Goal: Task Accomplishment & Management: Complete application form

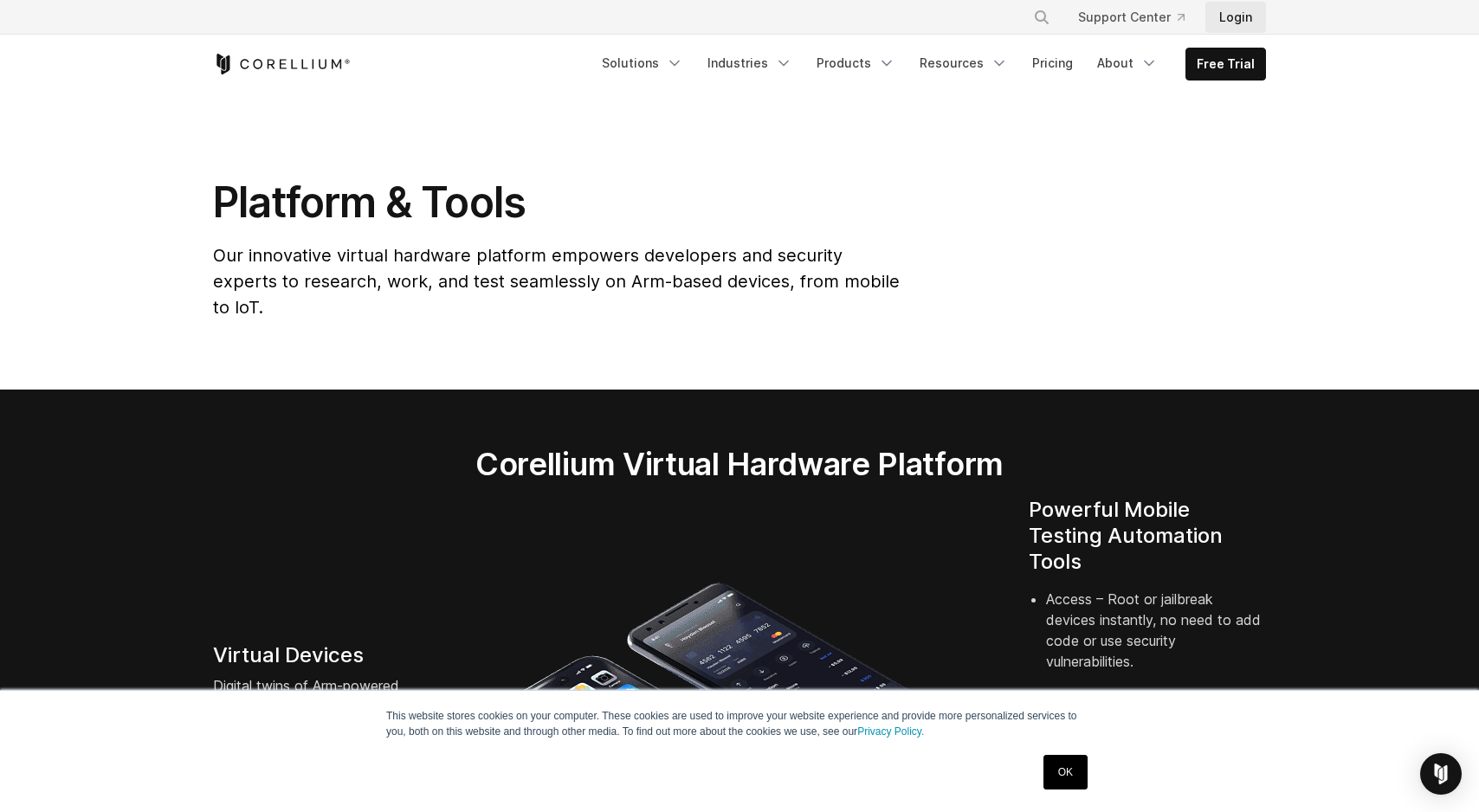
click at [1240, 21] on link "Login" at bounding box center [1236, 17] width 61 height 31
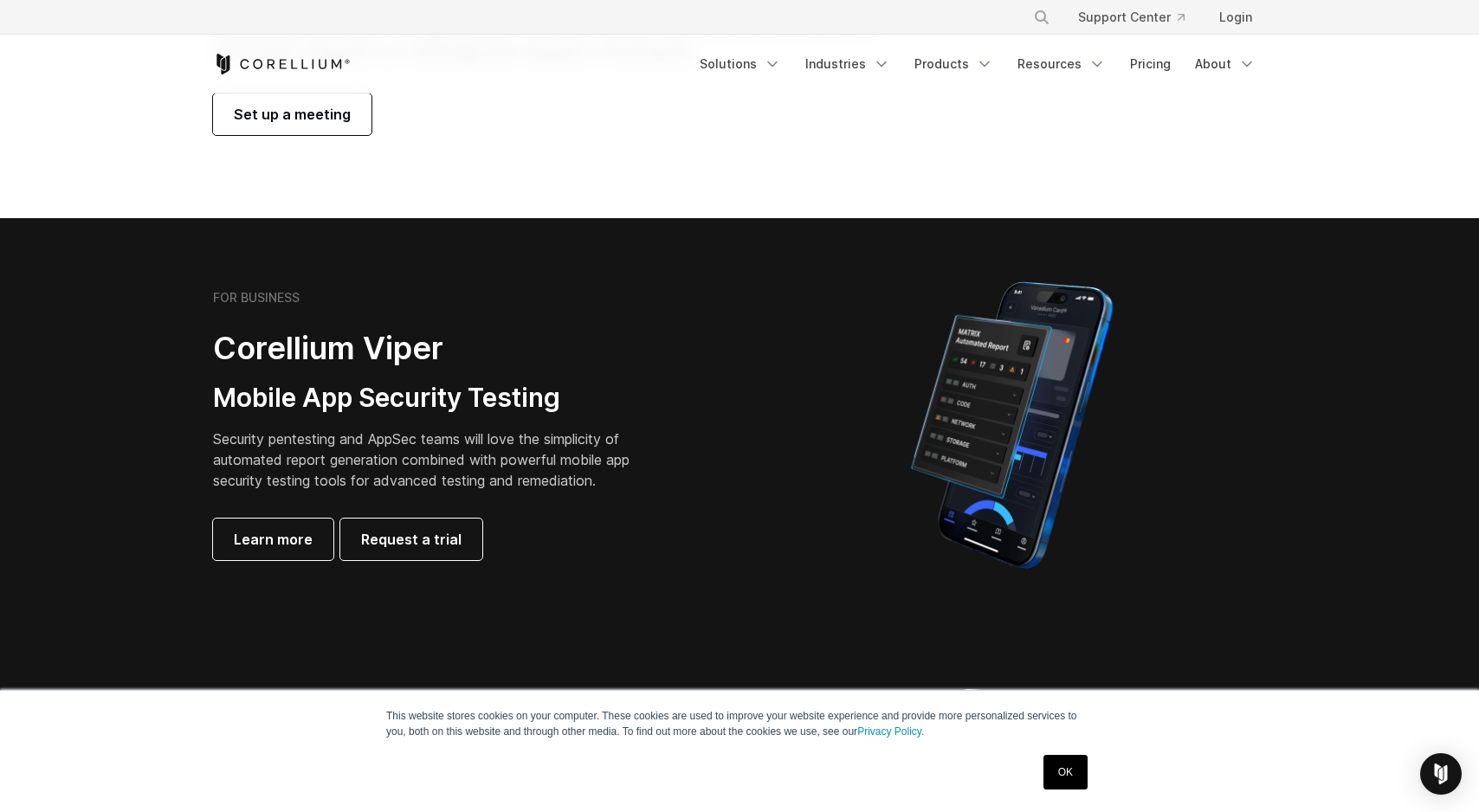
scroll to position [233, 0]
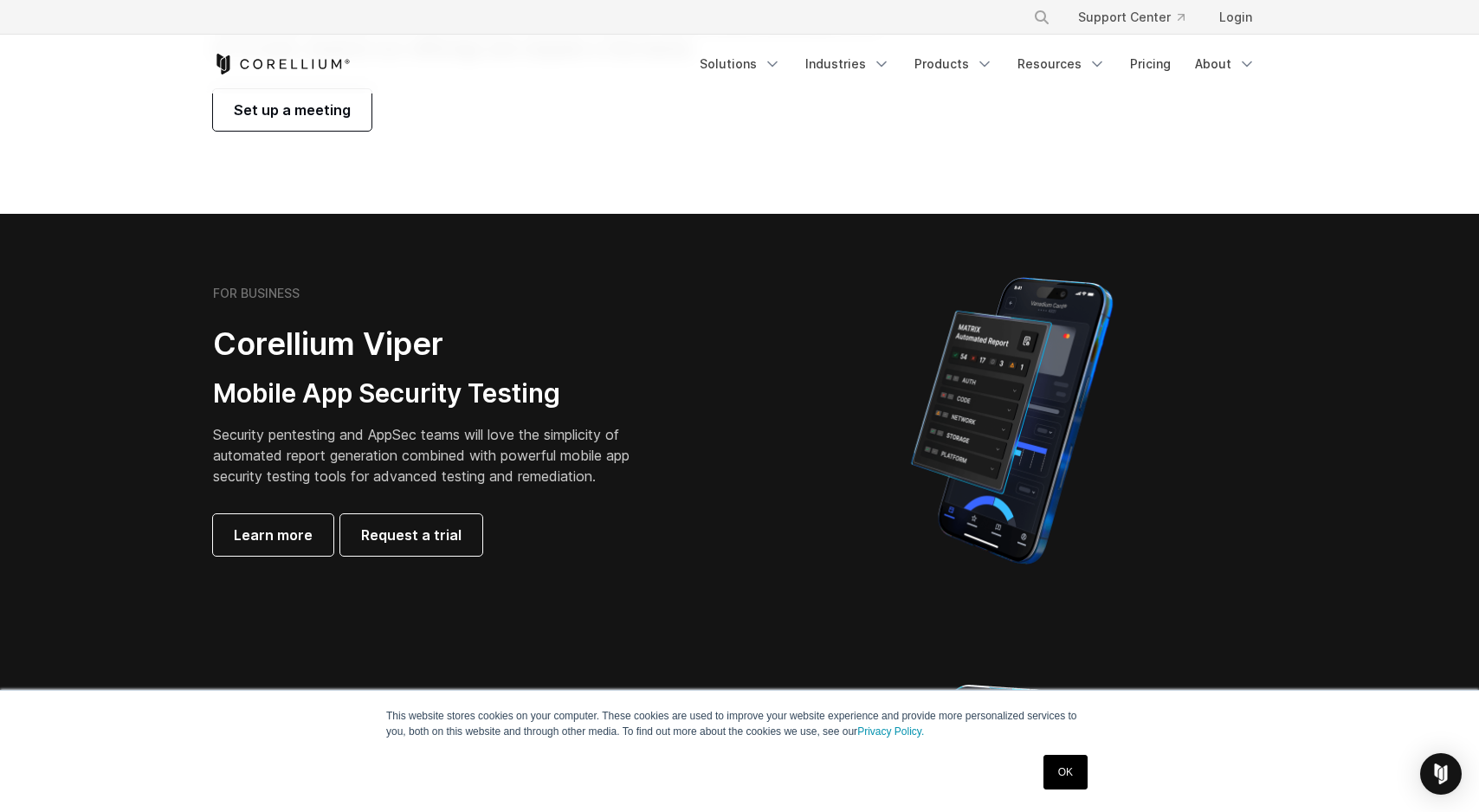
click at [1064, 767] on link "OK" at bounding box center [1066, 772] width 44 height 35
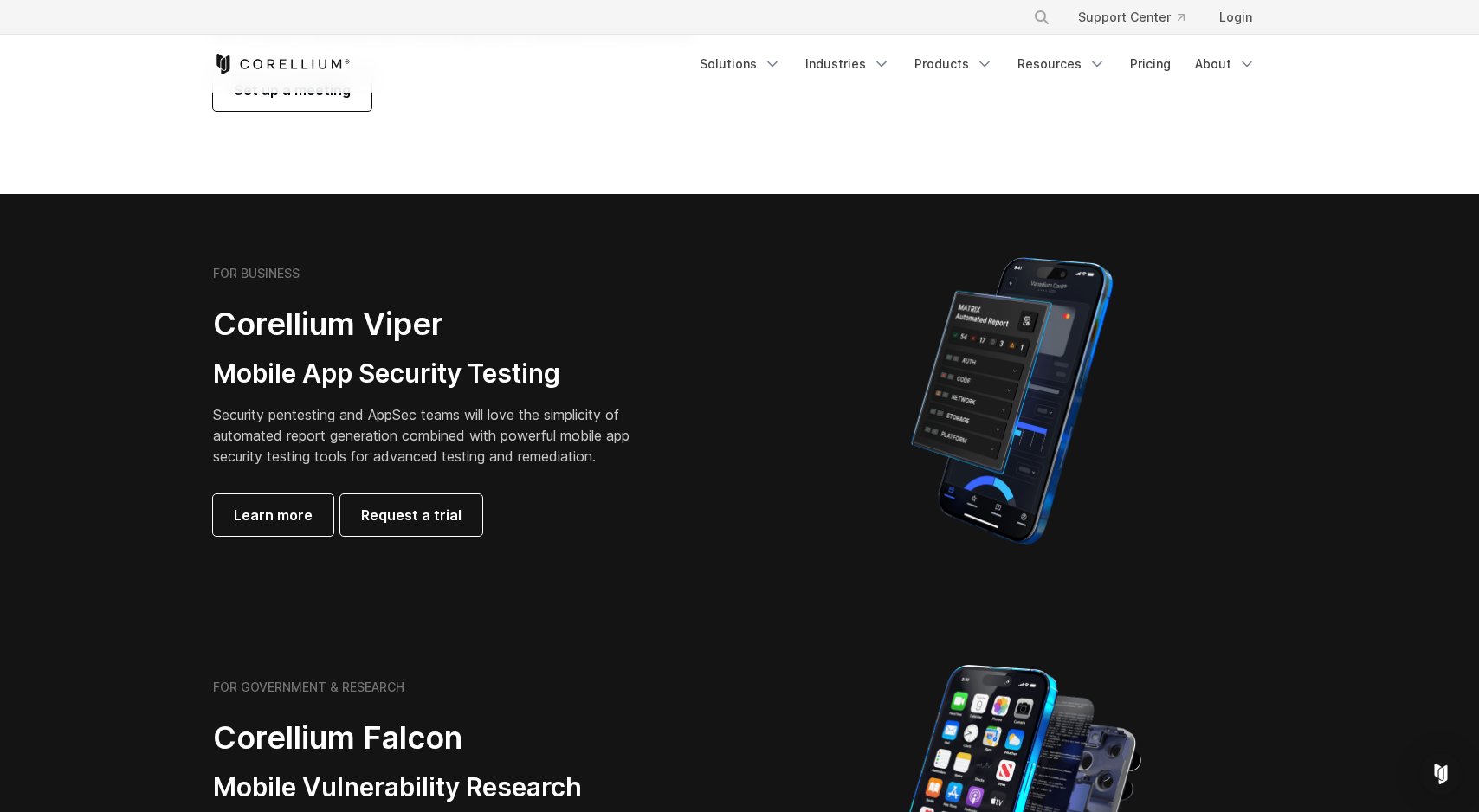
scroll to position [242, 0]
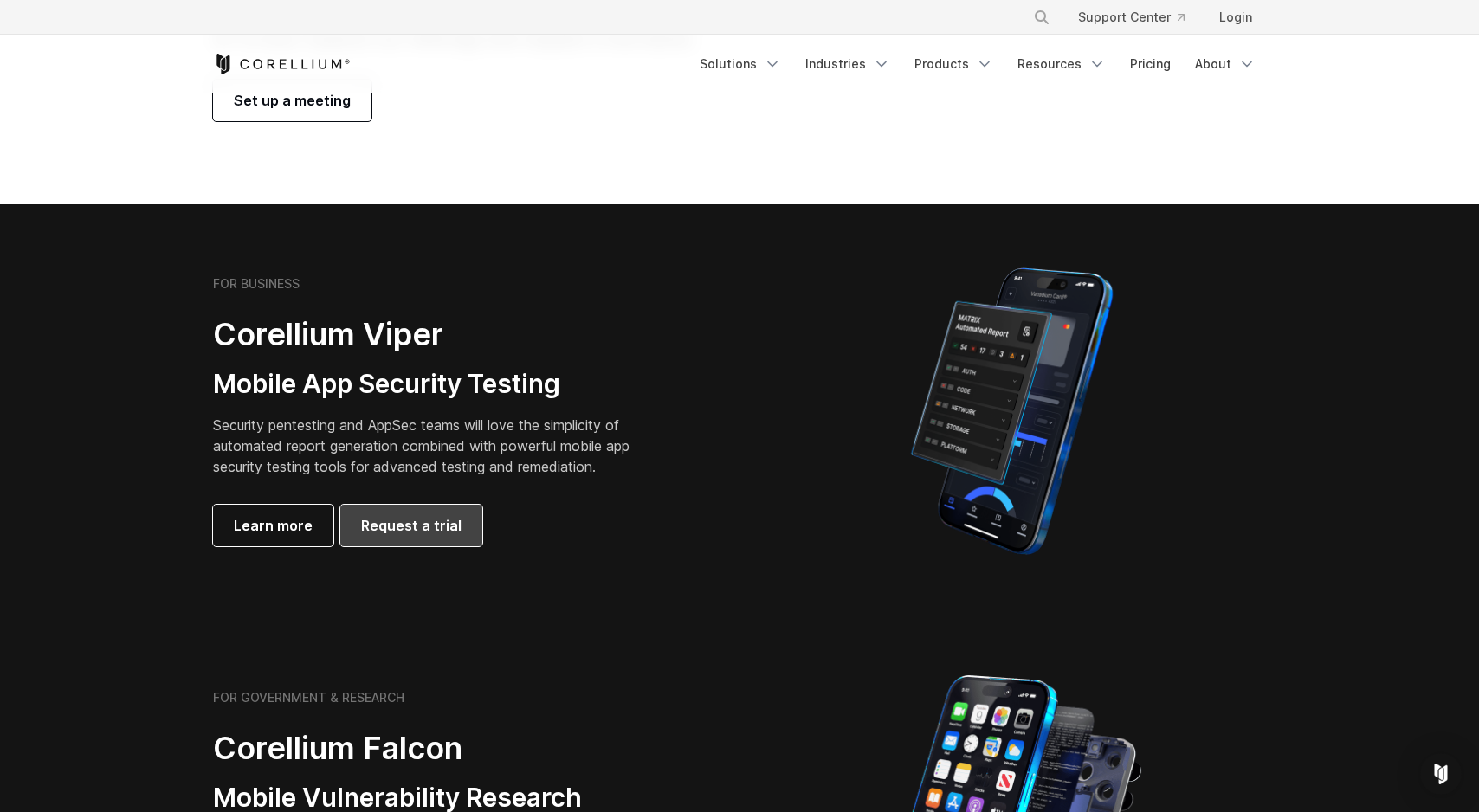
click at [437, 528] on span "Request a trial" at bounding box center [411, 526] width 100 height 21
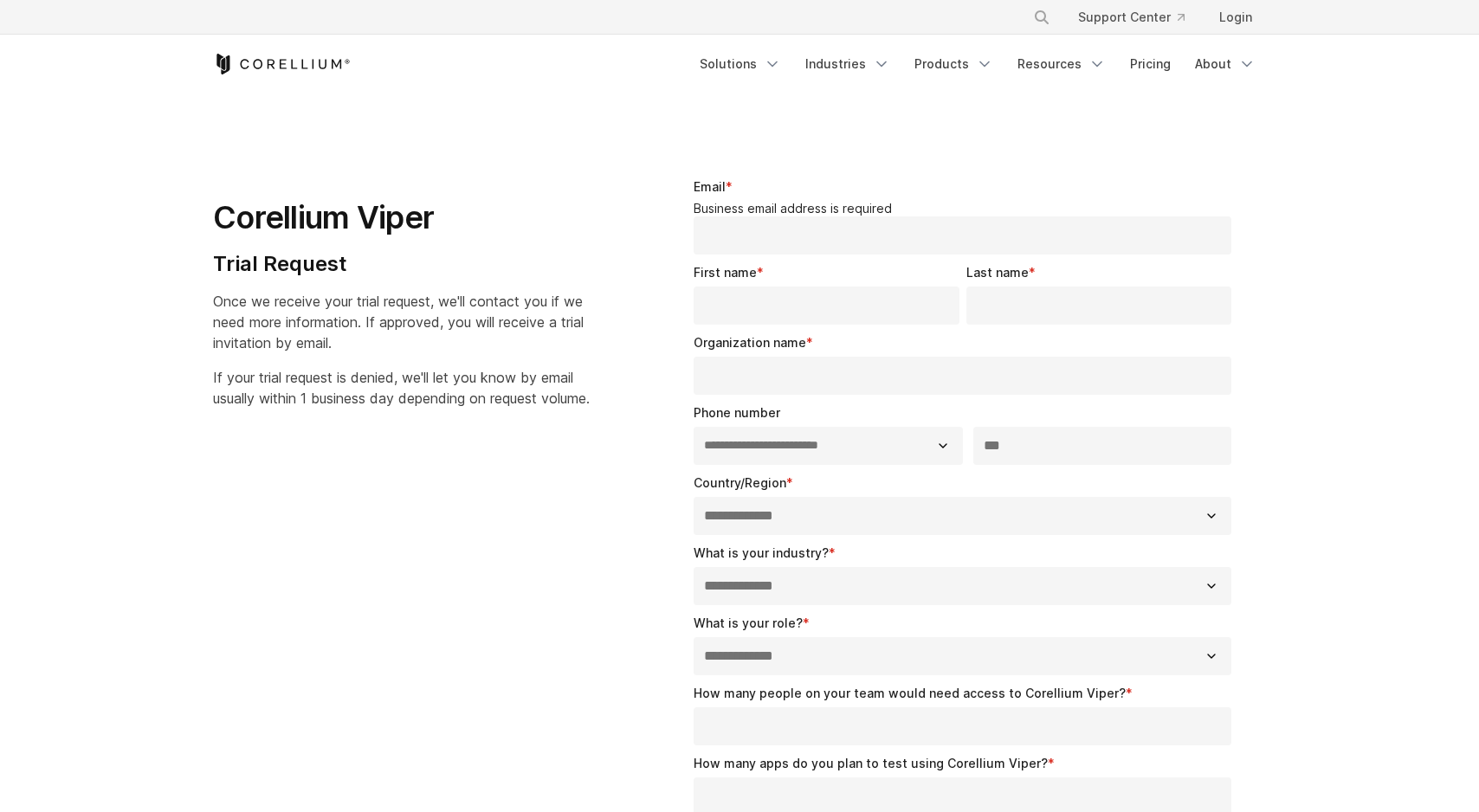
select select "**"
